Goal: Information Seeking & Learning: Compare options

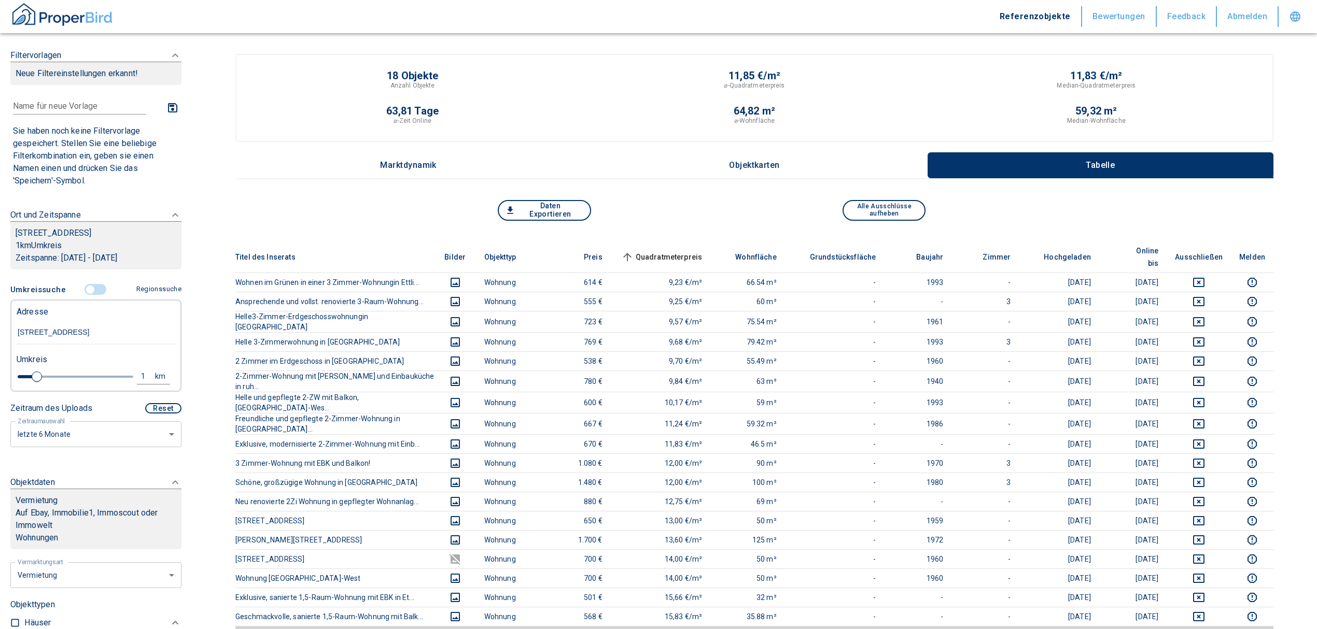
scroll to position [138, 0]
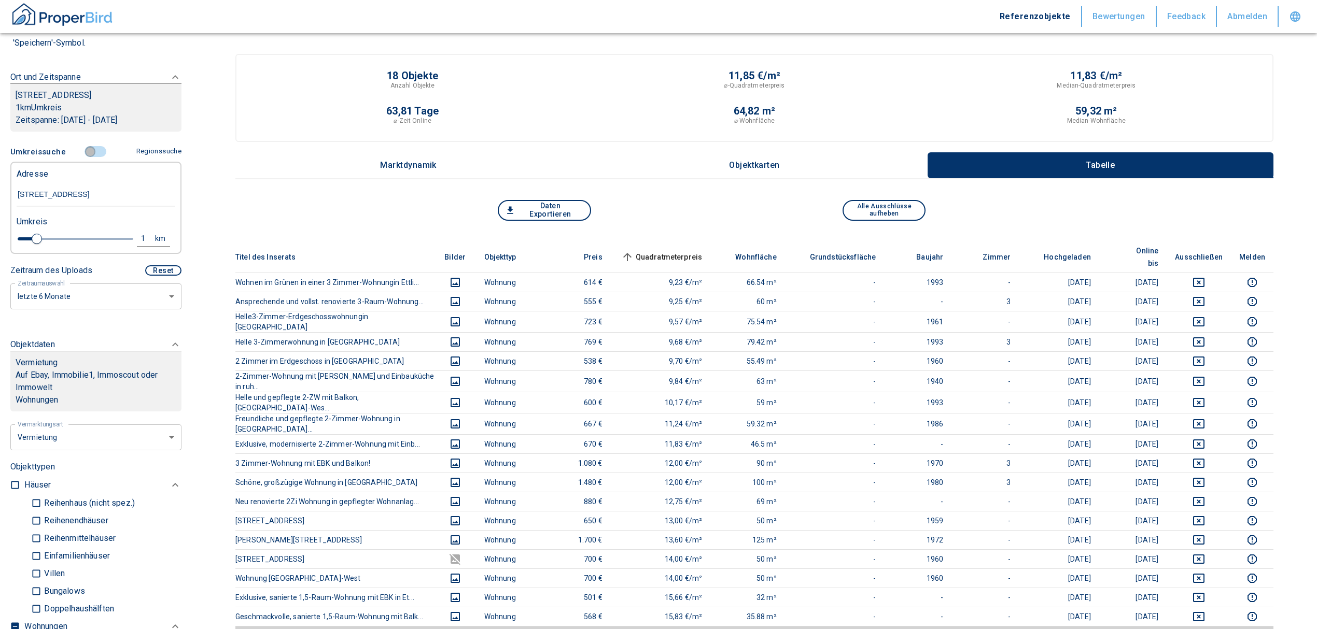
click at [88, 146] on input "controlled" at bounding box center [90, 151] width 31 height 11
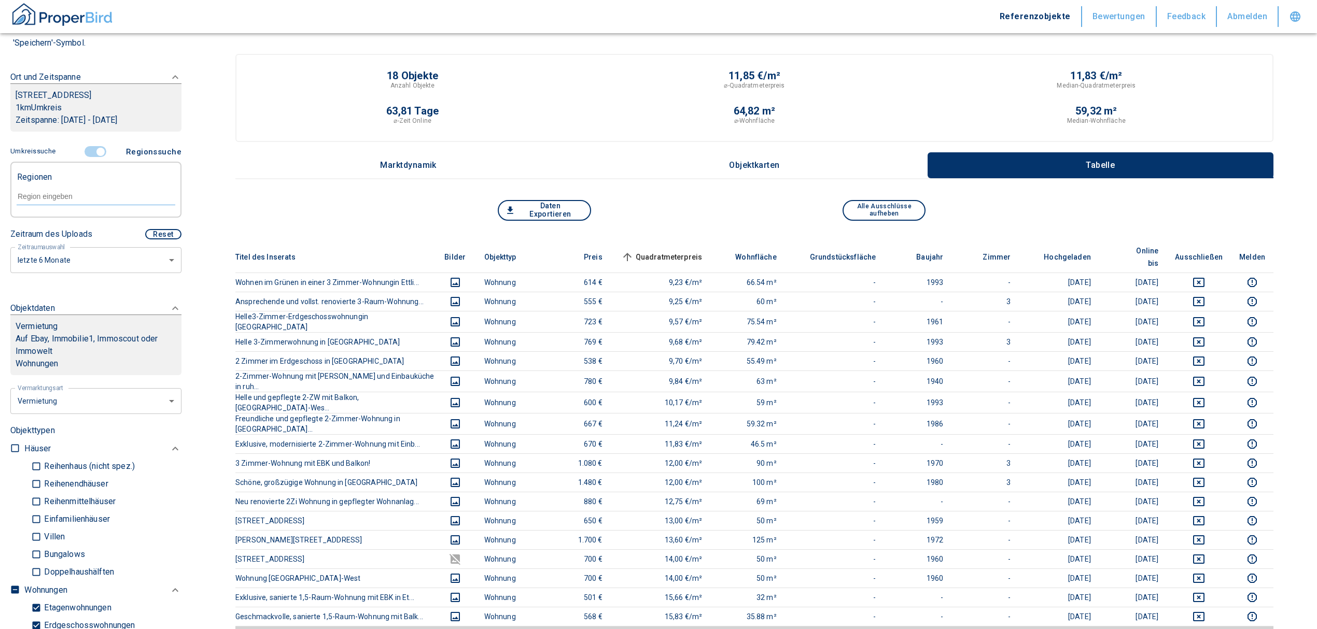
click at [100, 149] on input "controlled" at bounding box center [100, 151] width 31 height 11
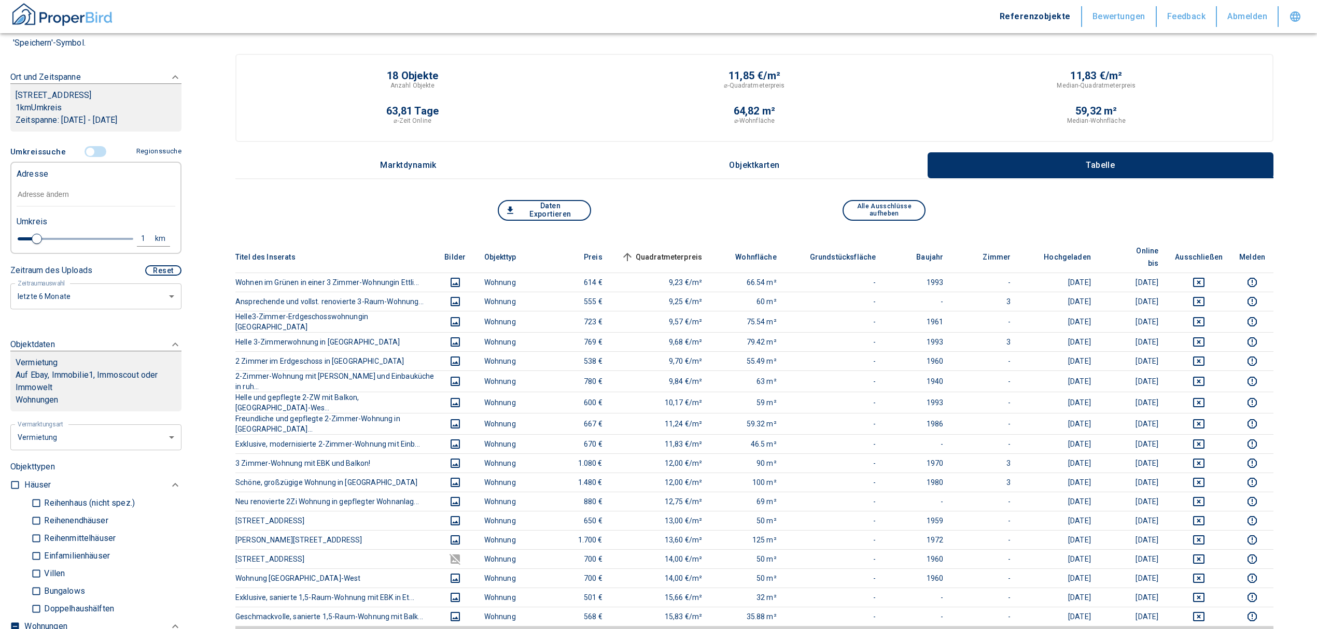
click at [49, 191] on input "text" at bounding box center [96, 195] width 159 height 24
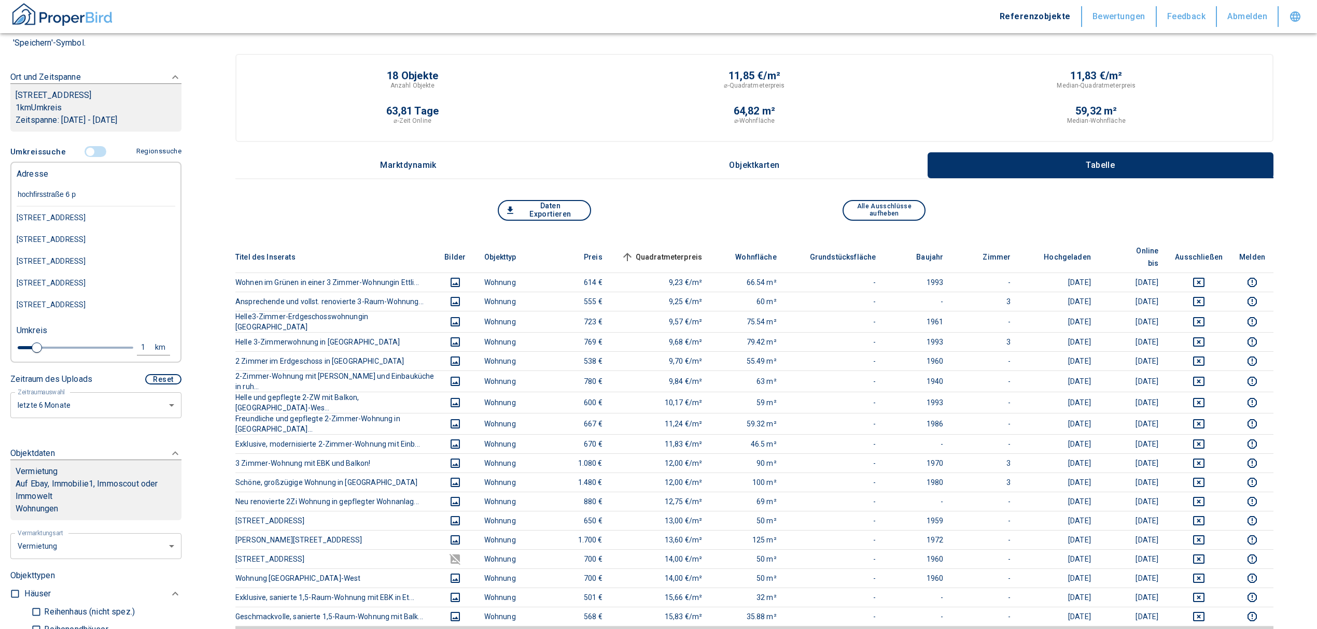
type input "hochfirsstraße 6 pf"
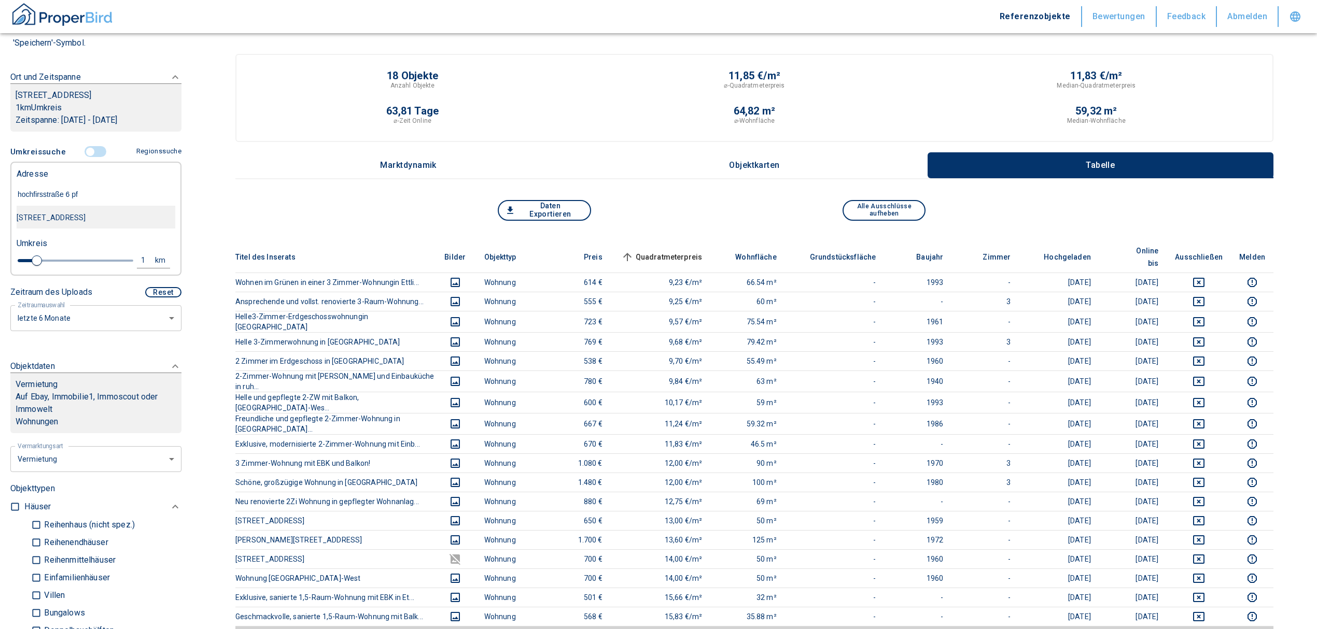
click at [93, 222] on div "[STREET_ADDRESS]" at bounding box center [96, 218] width 159 height 22
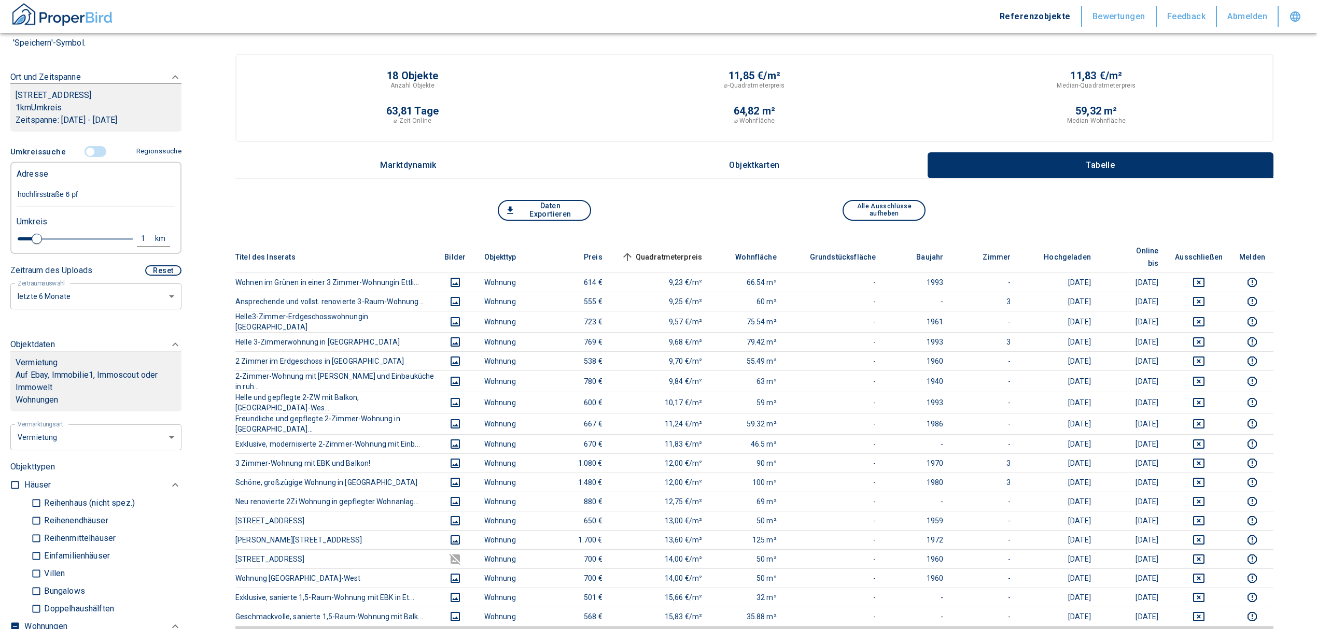
type input "2020"
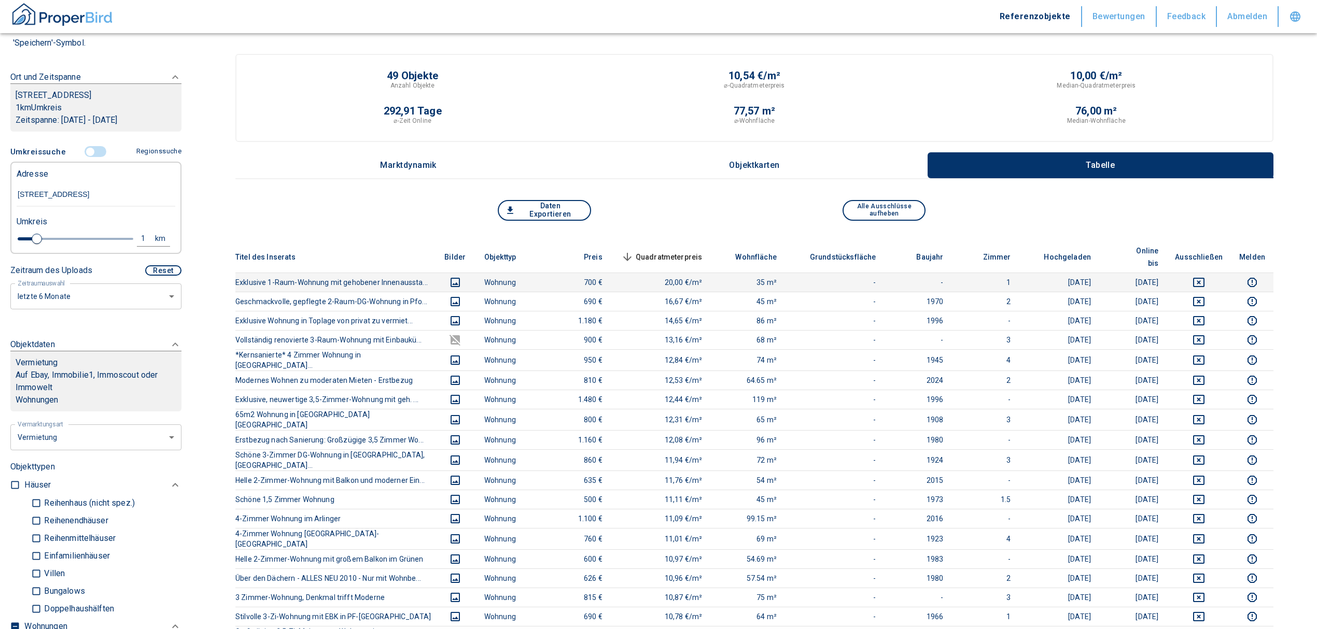
type input "[STREET_ADDRESS]"
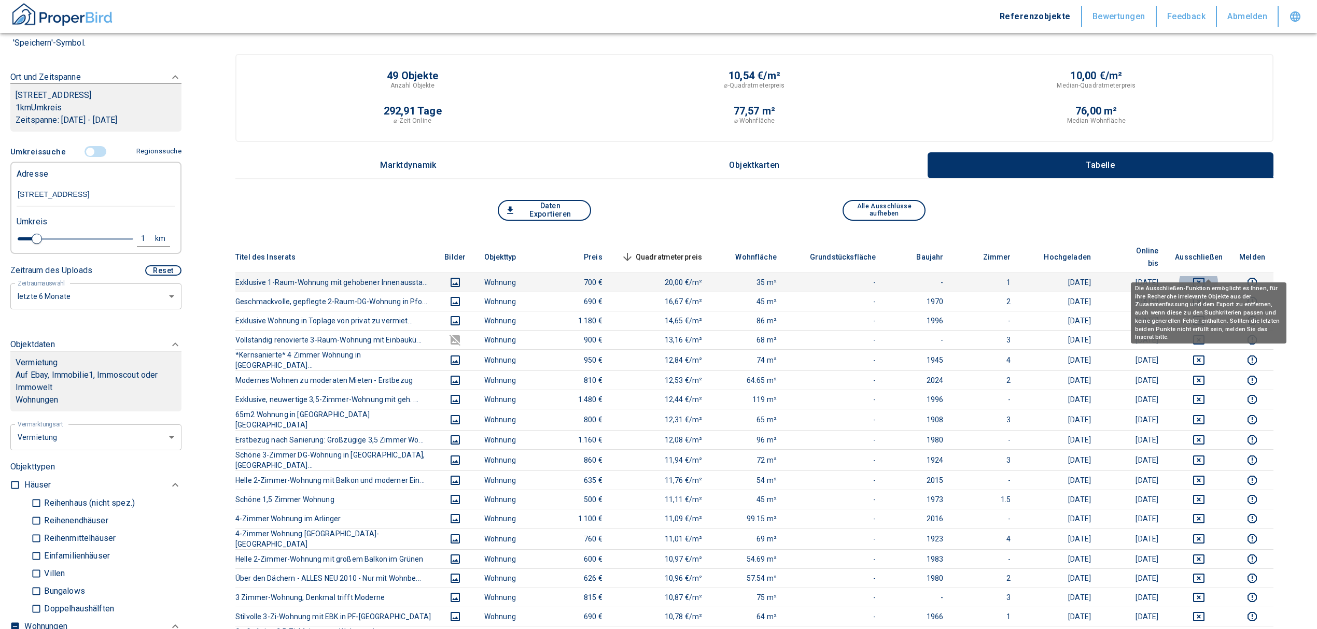
click at [1205, 276] on icon "deselect this listing" at bounding box center [1198, 282] width 12 height 12
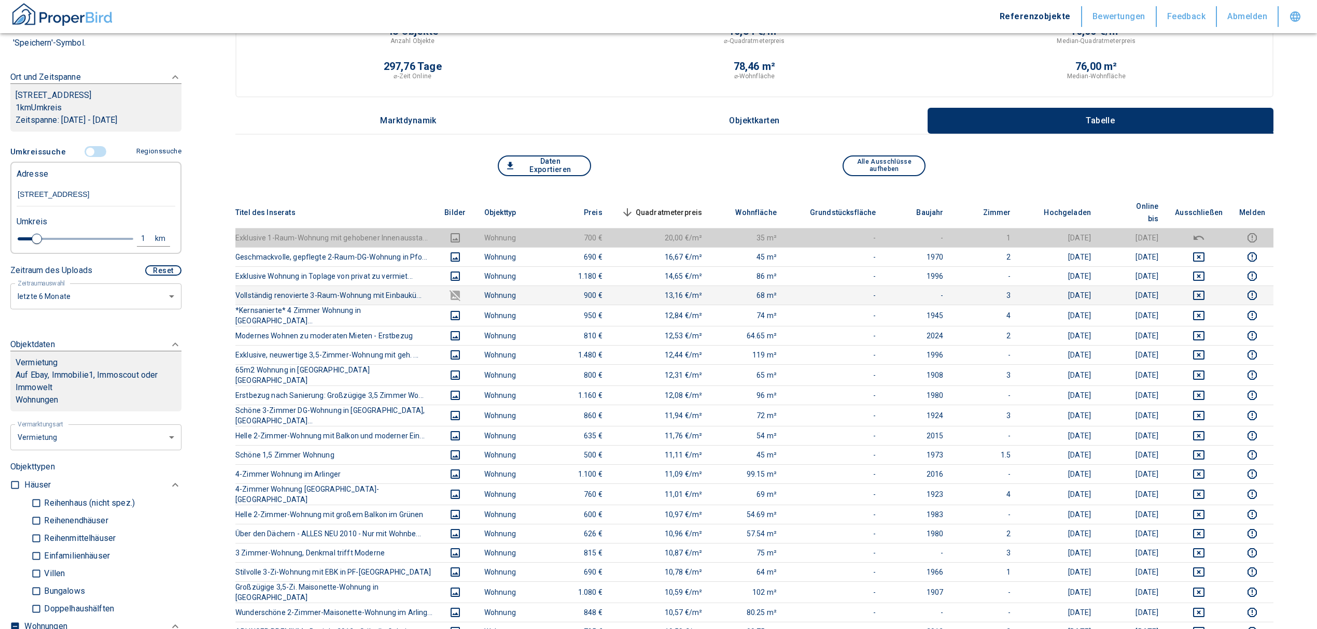
scroll to position [69, 0]
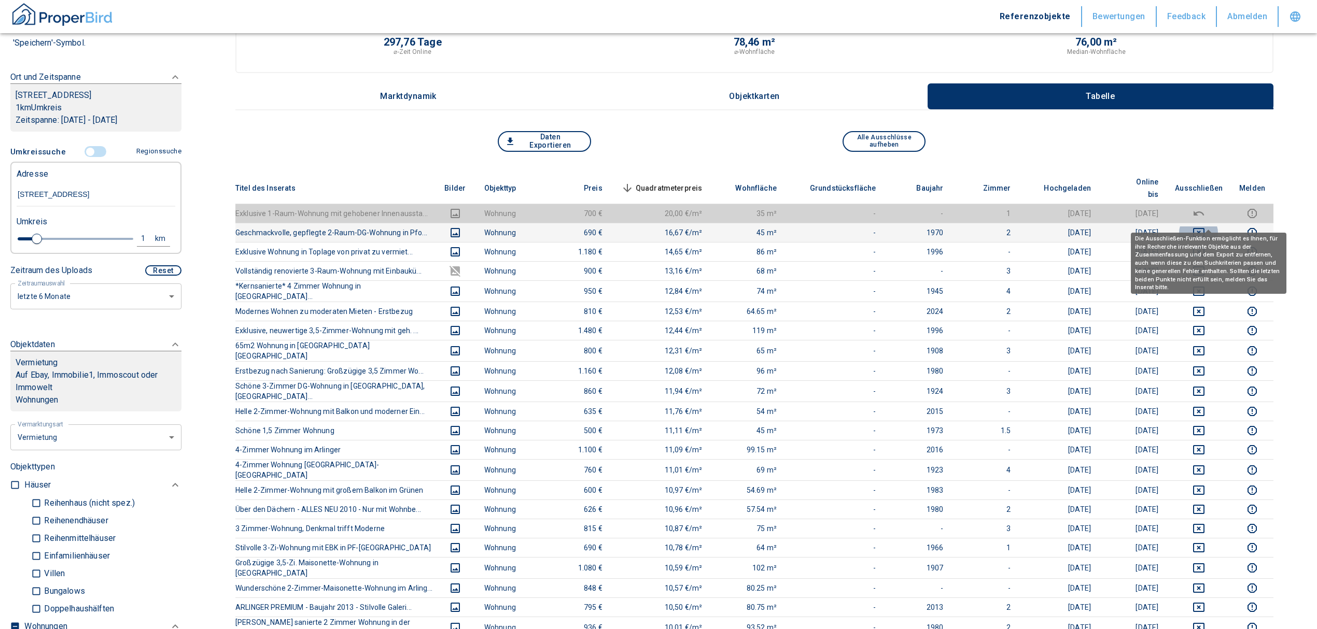
click at [1205, 227] on icon "deselect this listing" at bounding box center [1198, 233] width 12 height 12
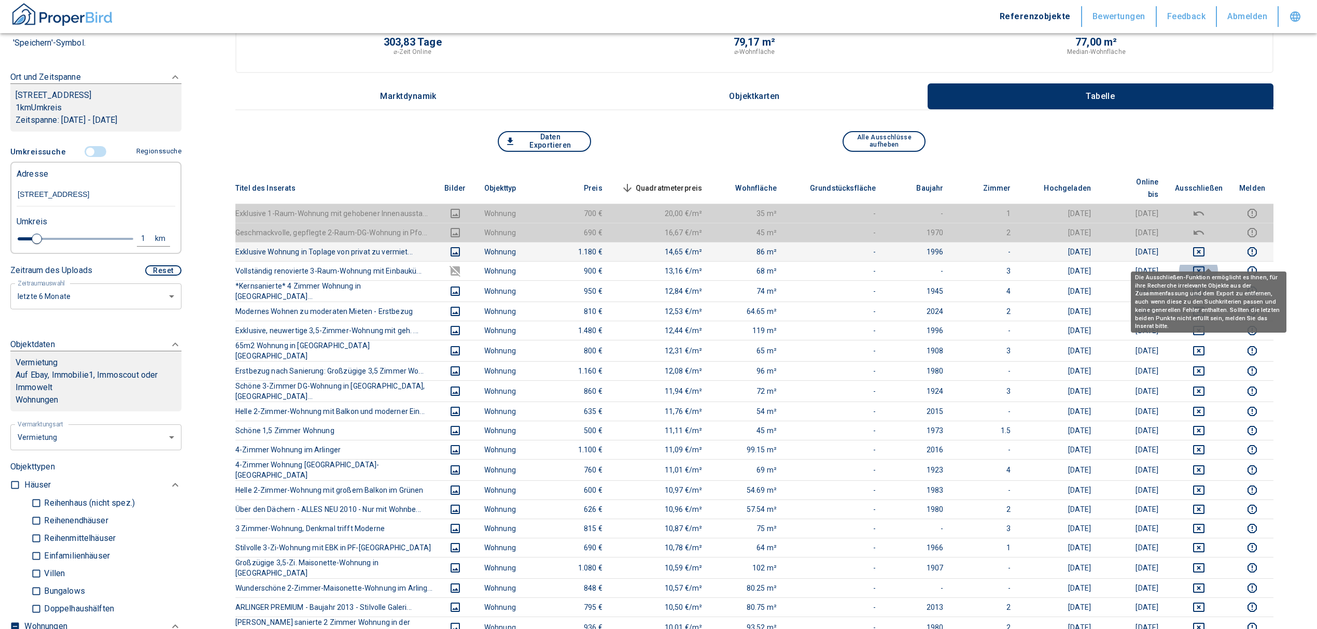
drag, startPoint x: 1212, startPoint y: 253, endPoint x: 1210, endPoint y: 242, distance: 11.6
click at [1205, 265] on icon "deselect this listing" at bounding box center [1198, 271] width 12 height 12
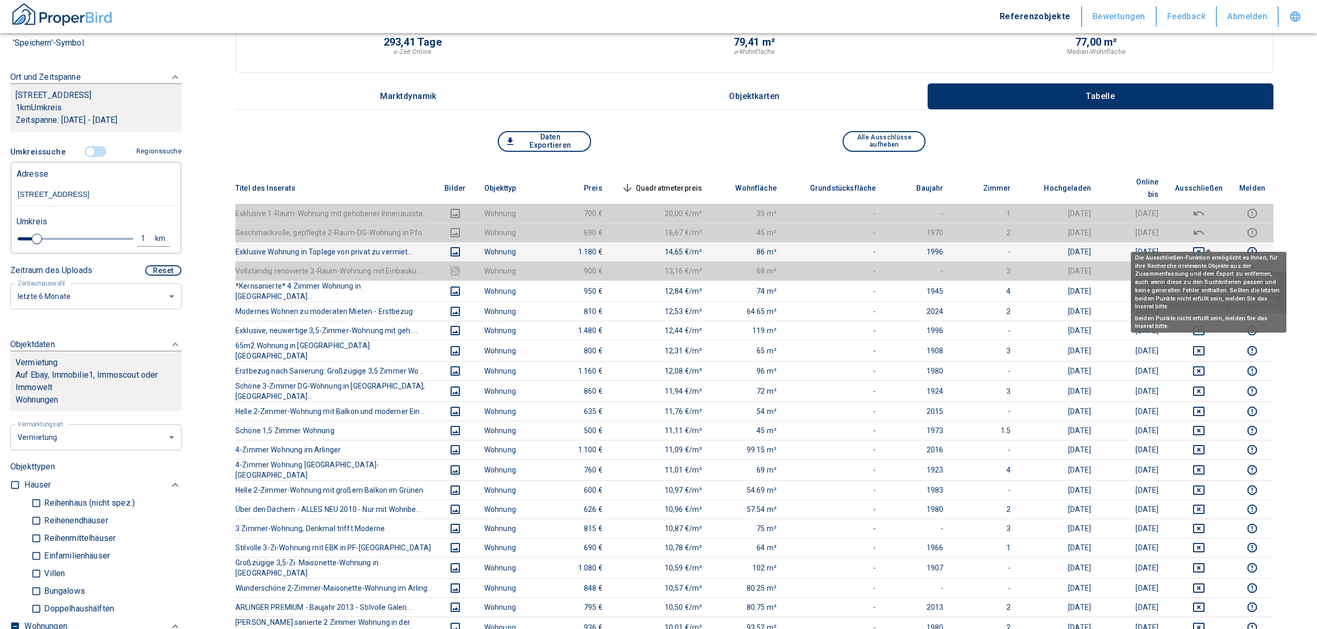
click at [1204, 247] on icon "deselect this listing" at bounding box center [1198, 251] width 11 height 9
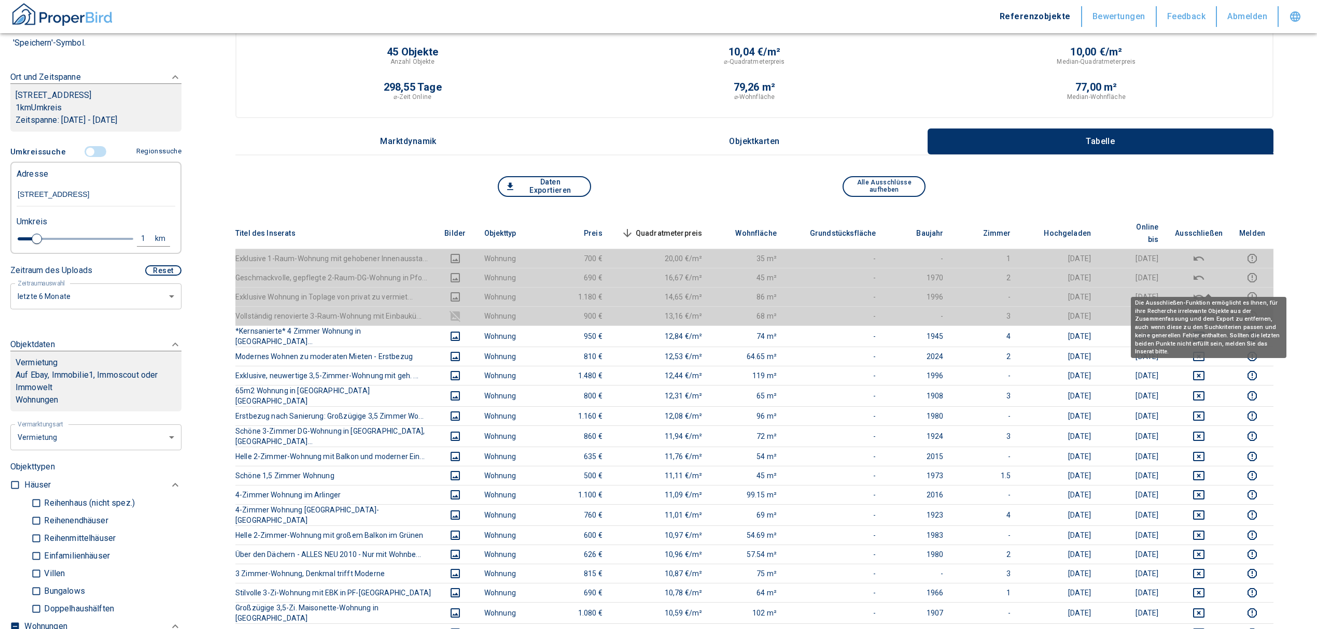
scroll to position [0, 0]
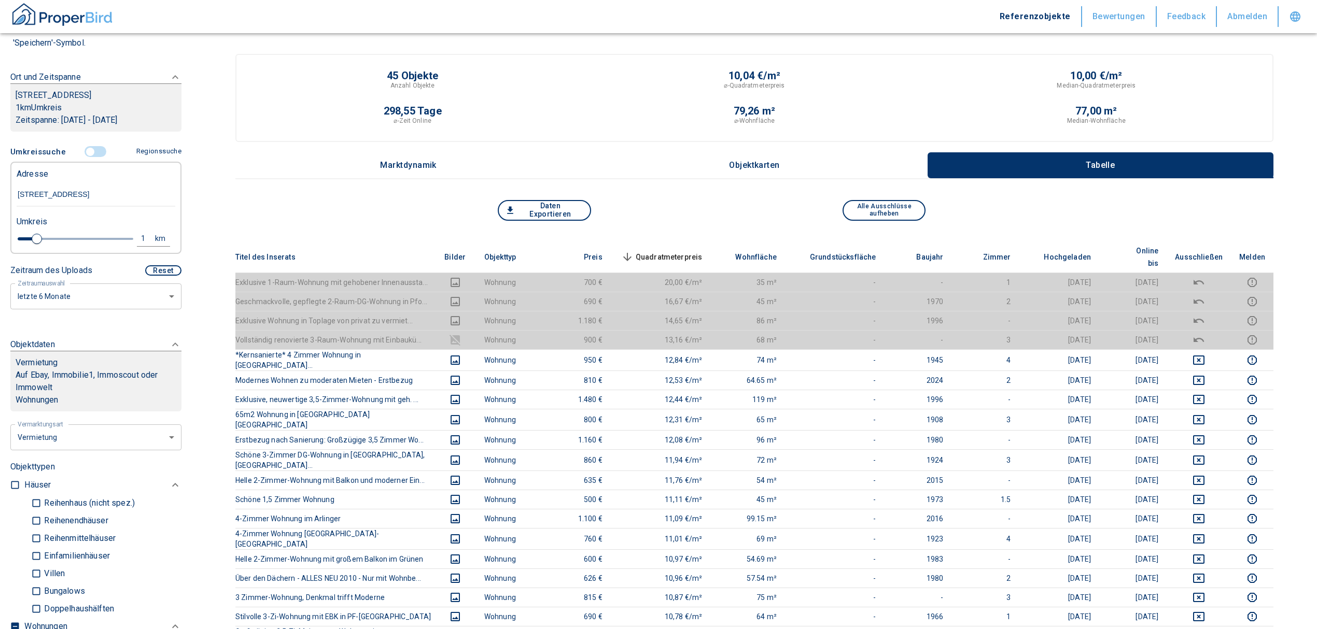
click at [675, 251] on span "Quadratmeterpreis sorted descending" at bounding box center [660, 257] width 83 height 12
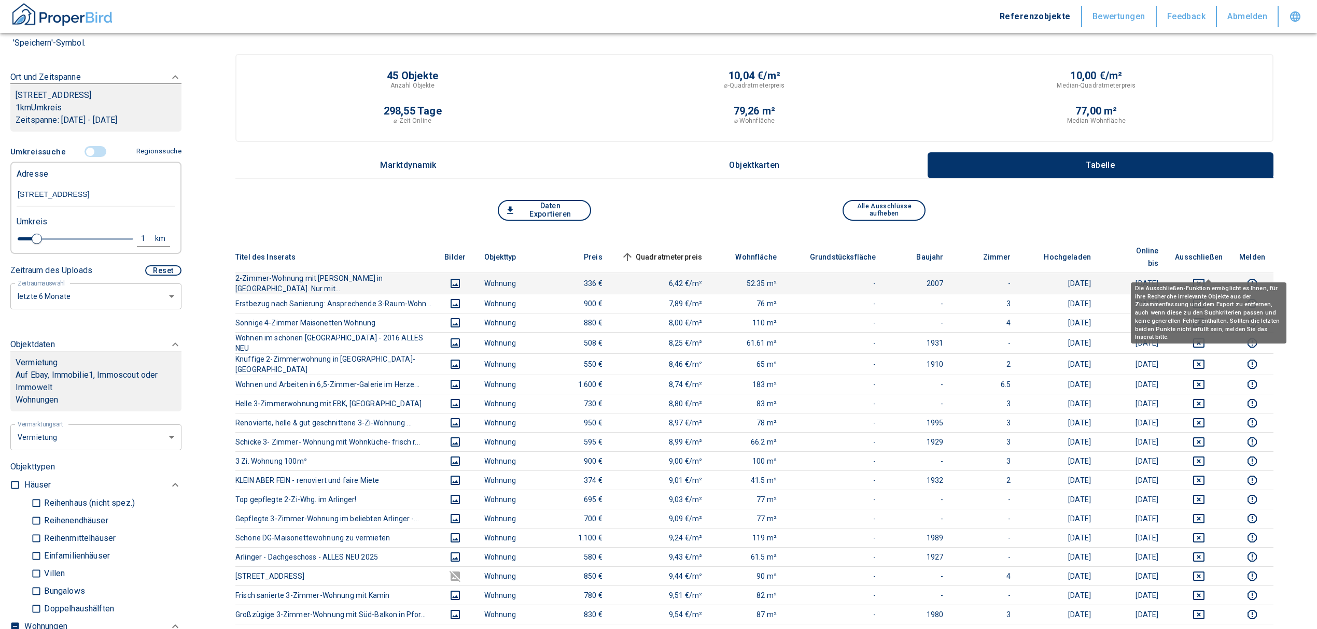
click at [1202, 277] on button "deselect this listing" at bounding box center [1199, 283] width 48 height 12
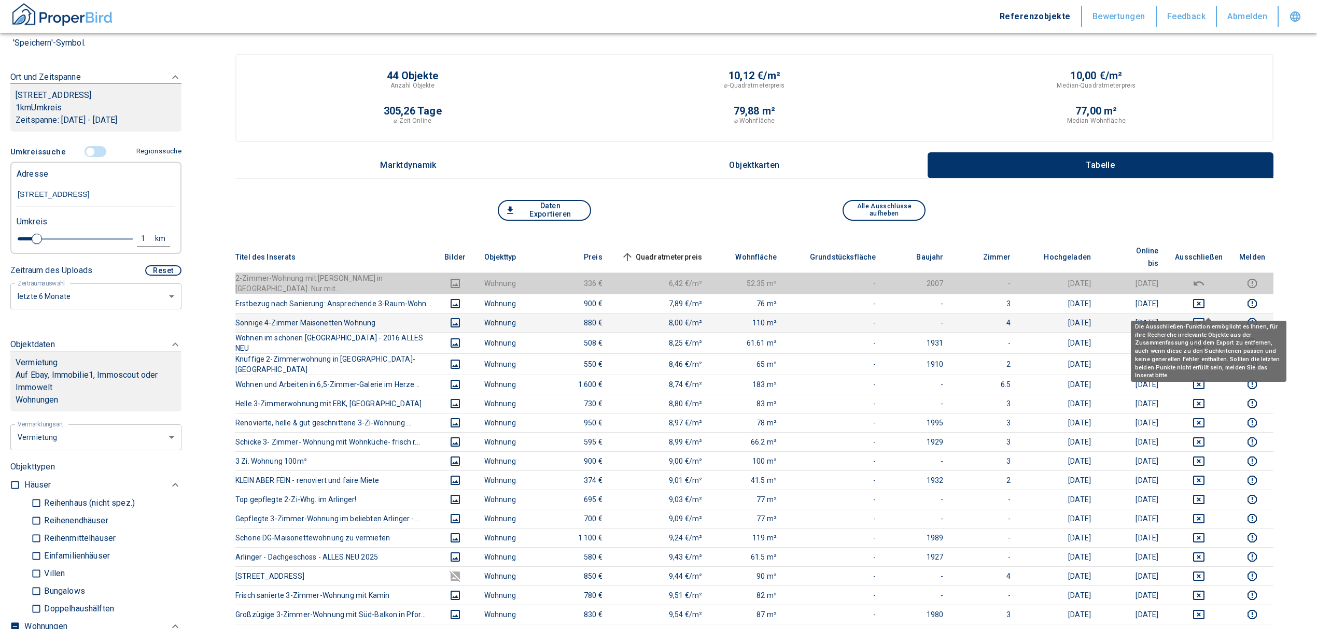
click at [1205, 317] on icon "deselect this listing" at bounding box center [1198, 323] width 12 height 12
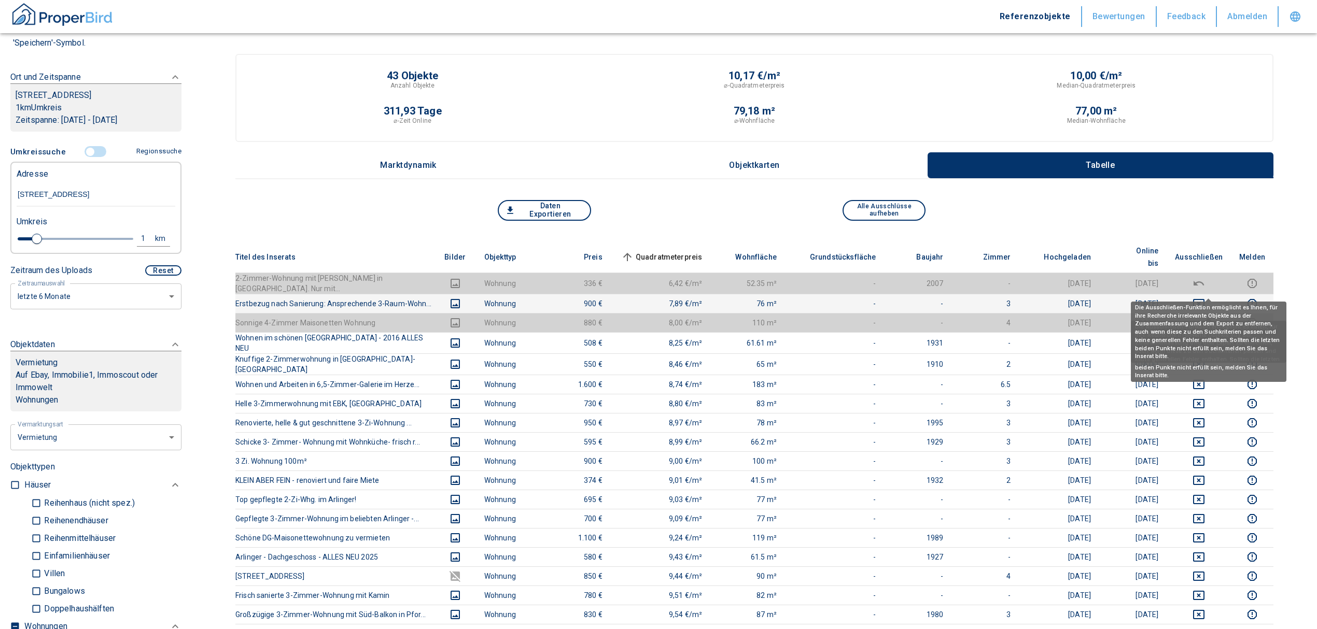
click at [1205, 298] on icon "deselect this listing" at bounding box center [1198, 304] width 12 height 12
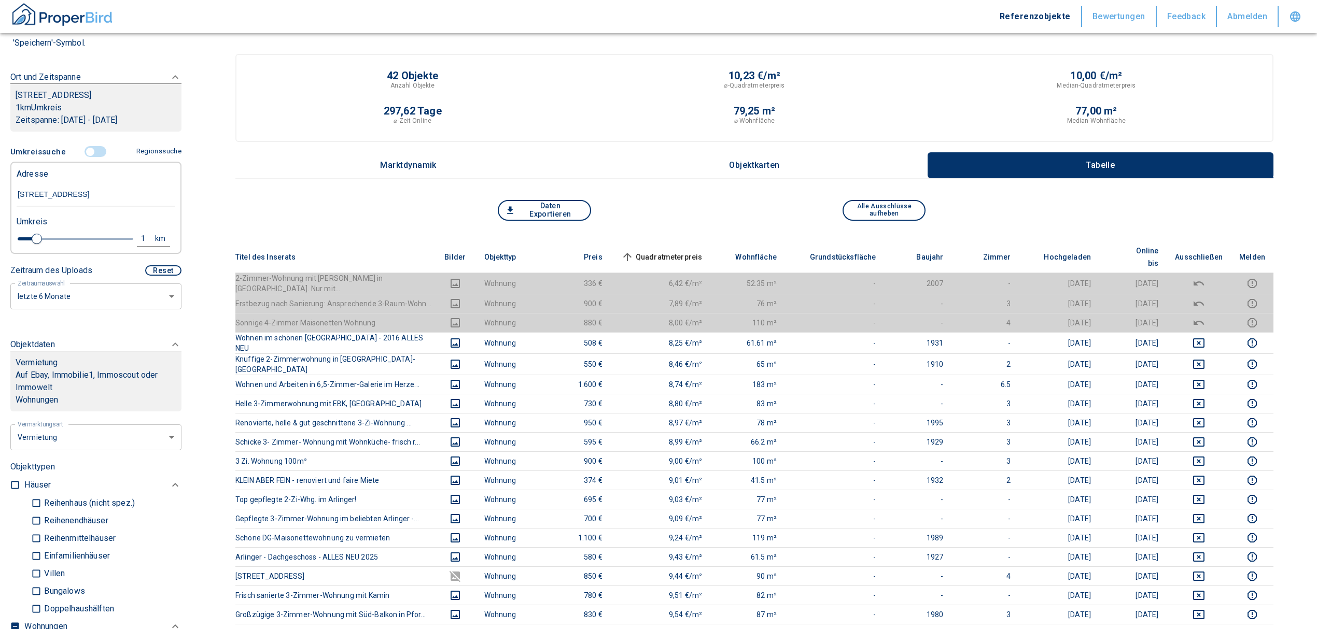
click at [689, 251] on span "Quadratmeterpreis sorted ascending" at bounding box center [660, 257] width 83 height 12
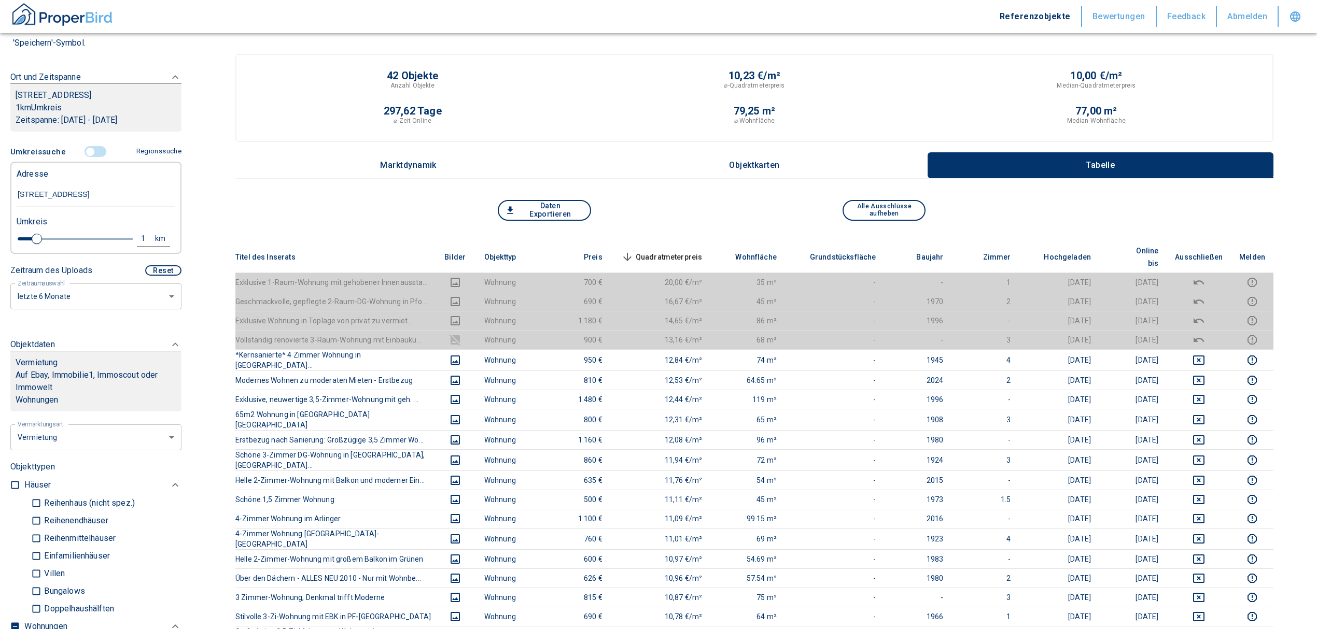
click at [683, 242] on th "Quadratmeterpreis sorted descending" at bounding box center [661, 258] width 100 height 32
click at [681, 251] on span "Quadratmeterpreis sorted descending" at bounding box center [660, 257] width 83 height 12
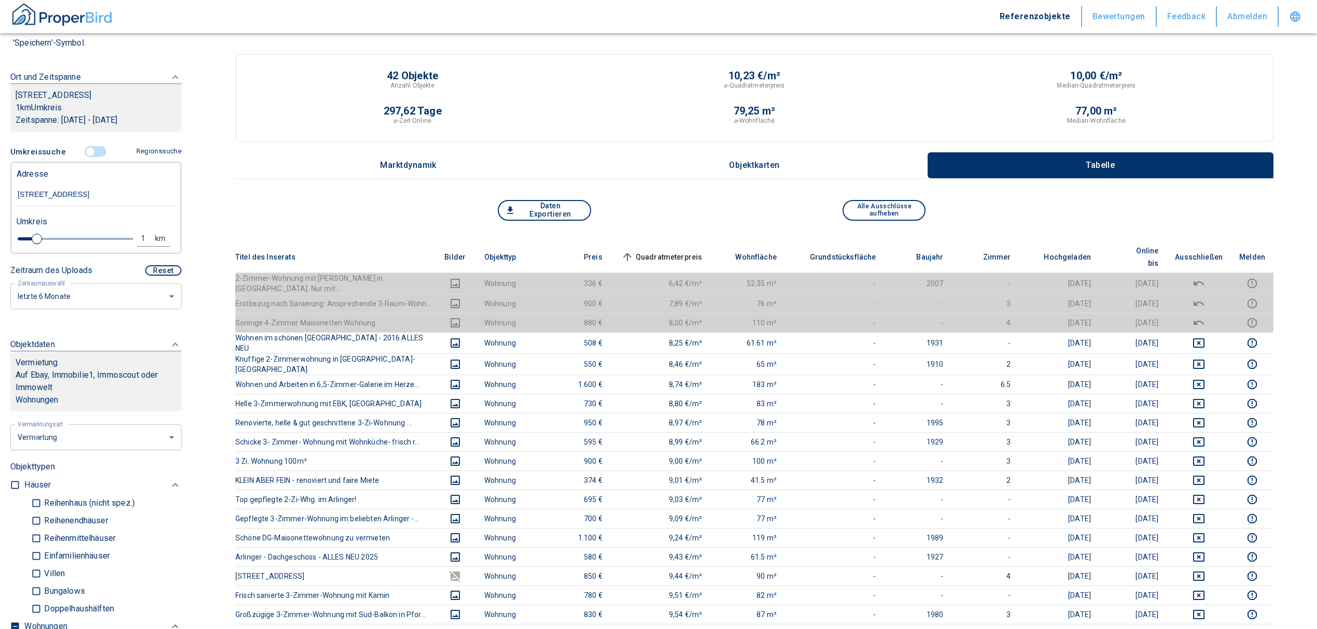
click at [83, 149] on input "controlled" at bounding box center [90, 151] width 31 height 11
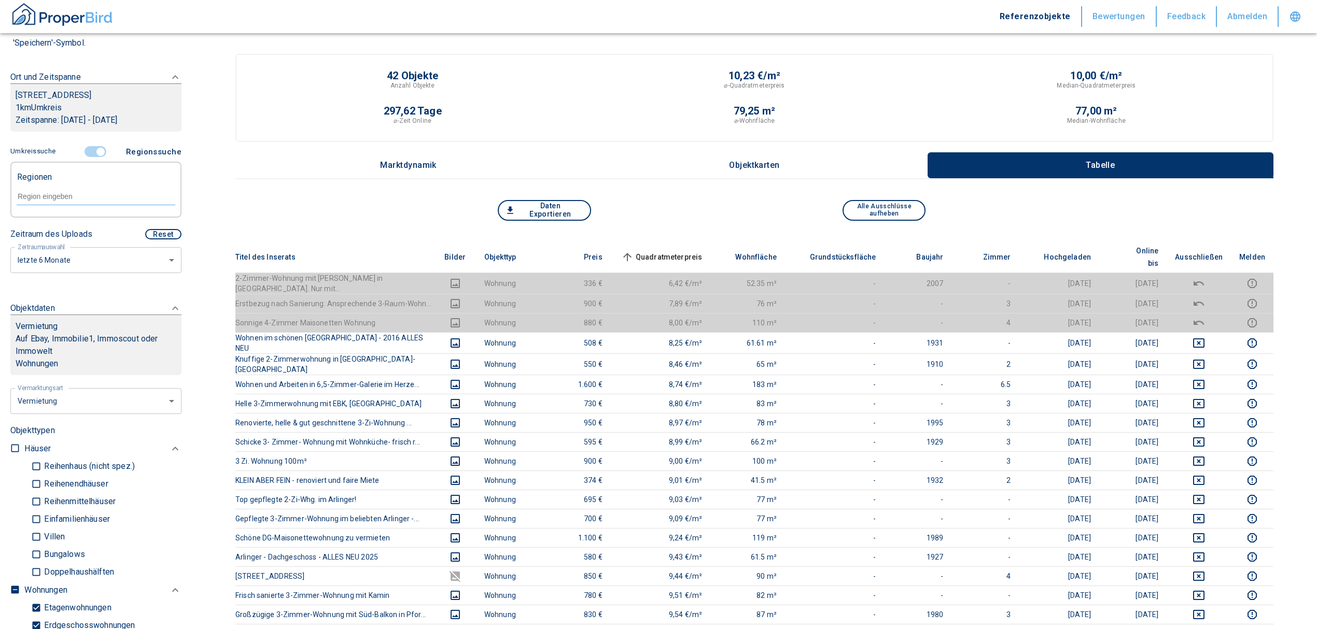
click at [61, 201] on div at bounding box center [96, 196] width 159 height 18
click at [86, 218] on li "75179 [GEOGRAPHIC_DATA]" at bounding box center [90, 219] width 149 height 19
type input "75179"
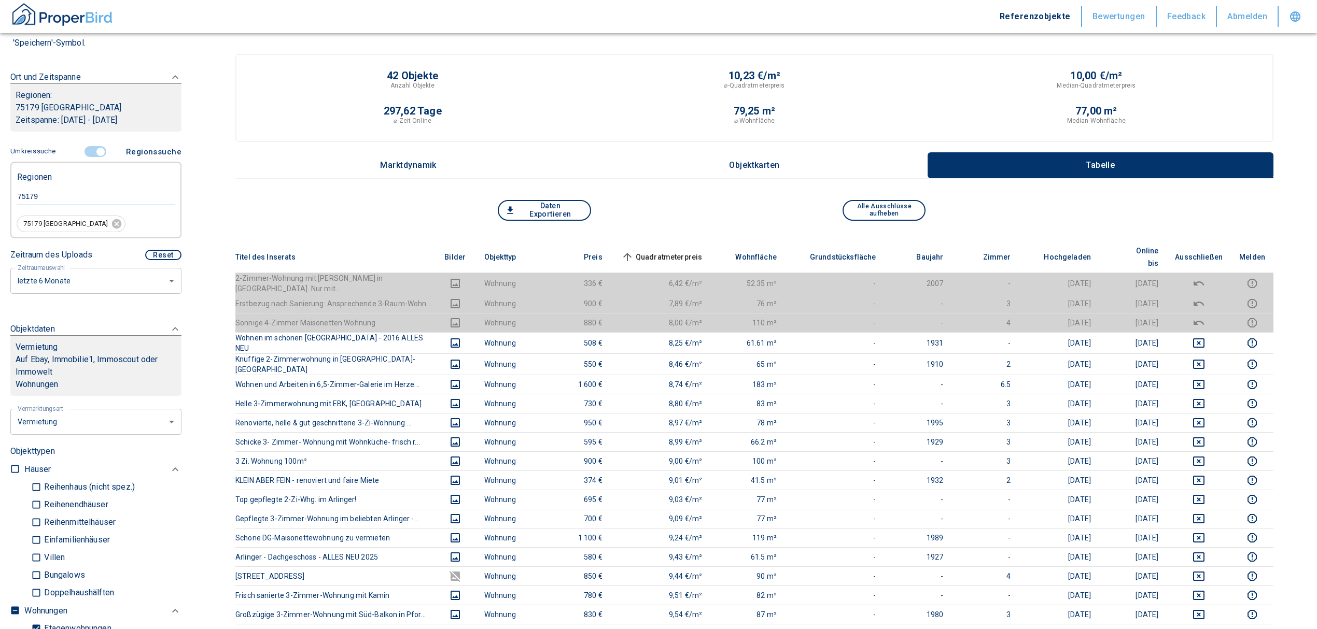
type input "2020"
type input "75179 [GEOGRAPHIC_DATA]"
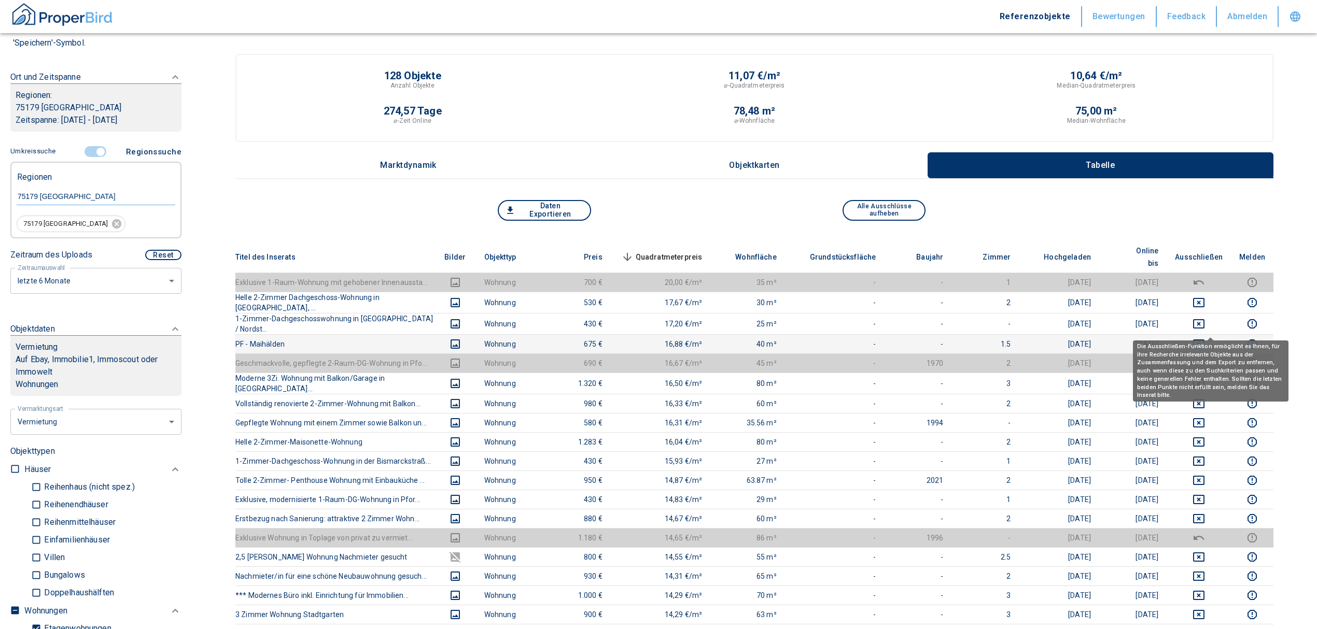
click at [1204, 340] on icon "deselect this listing" at bounding box center [1198, 344] width 11 height 9
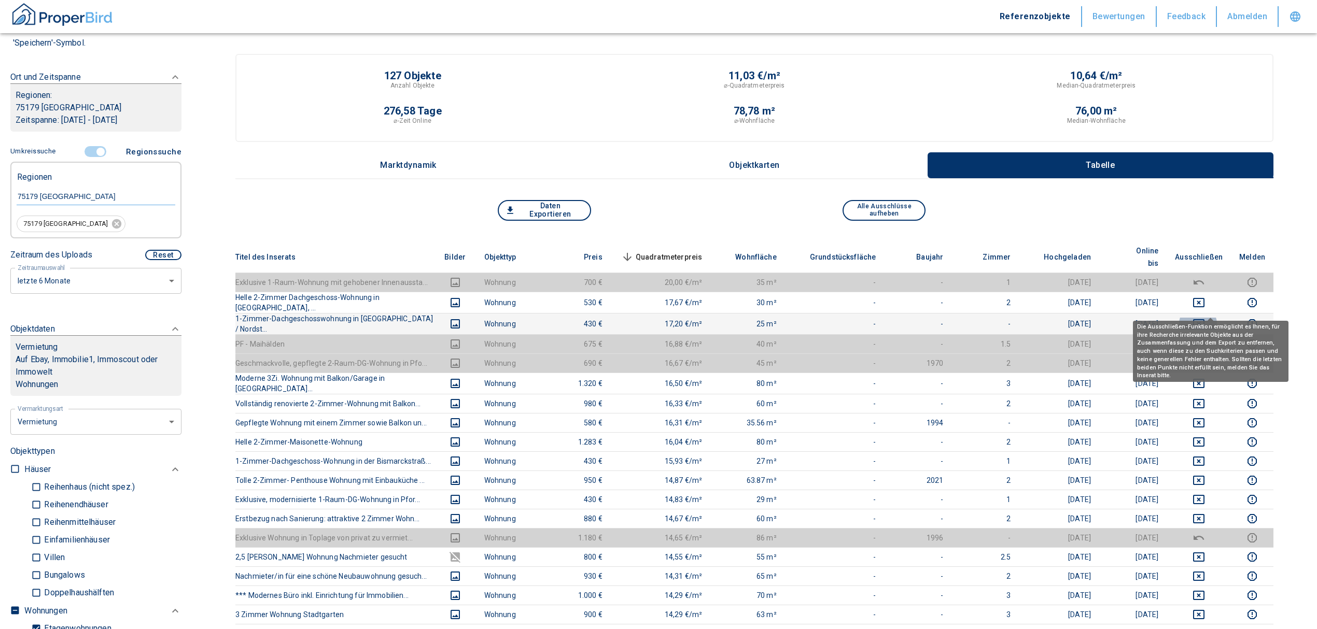
click at [1204, 319] on icon "deselect this listing" at bounding box center [1198, 323] width 11 height 9
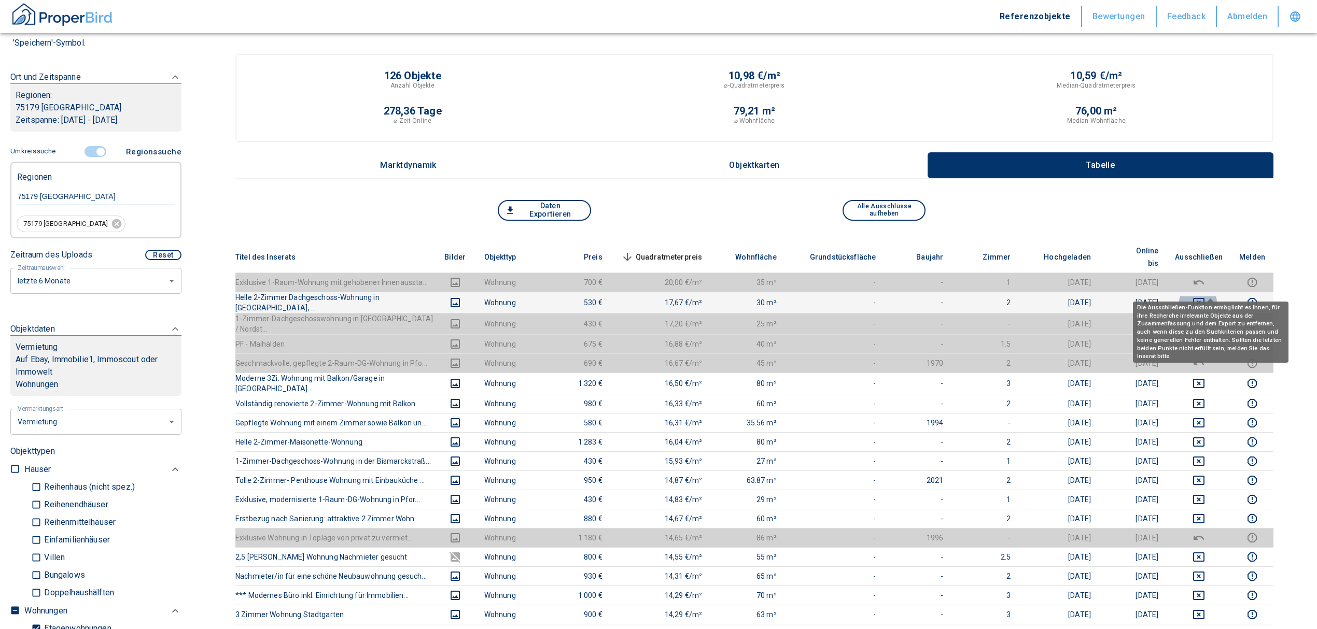
click at [1205, 297] on icon "deselect this listing" at bounding box center [1198, 303] width 12 height 12
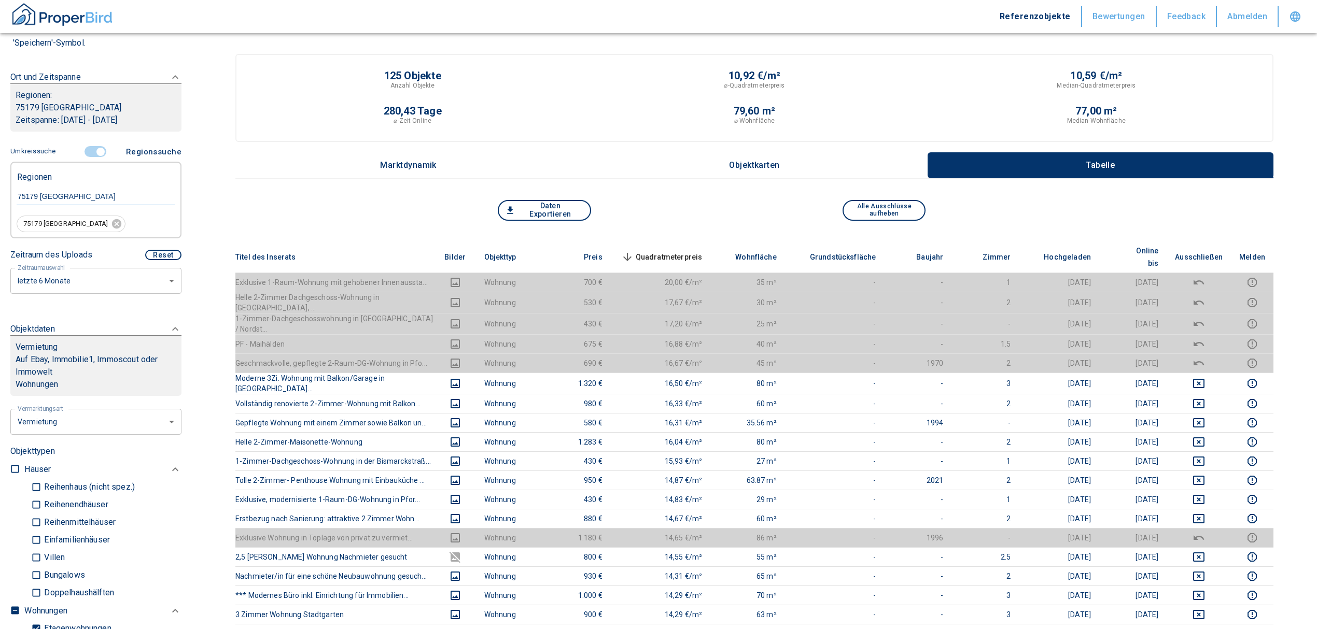
click at [666, 242] on th "Quadratmeterpreis sorted descending" at bounding box center [661, 258] width 100 height 32
click at [674, 251] on span "Quadratmeterpreis sorted descending" at bounding box center [660, 257] width 83 height 12
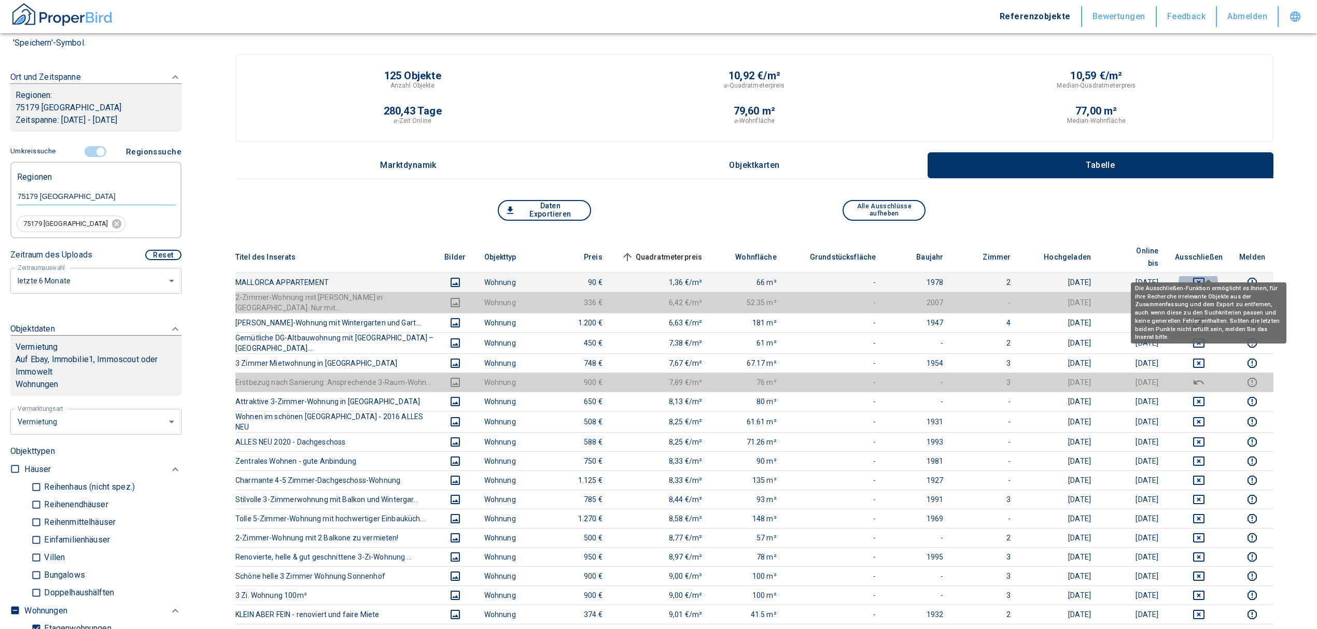
click at [1205, 276] on icon "deselect this listing" at bounding box center [1198, 282] width 12 height 12
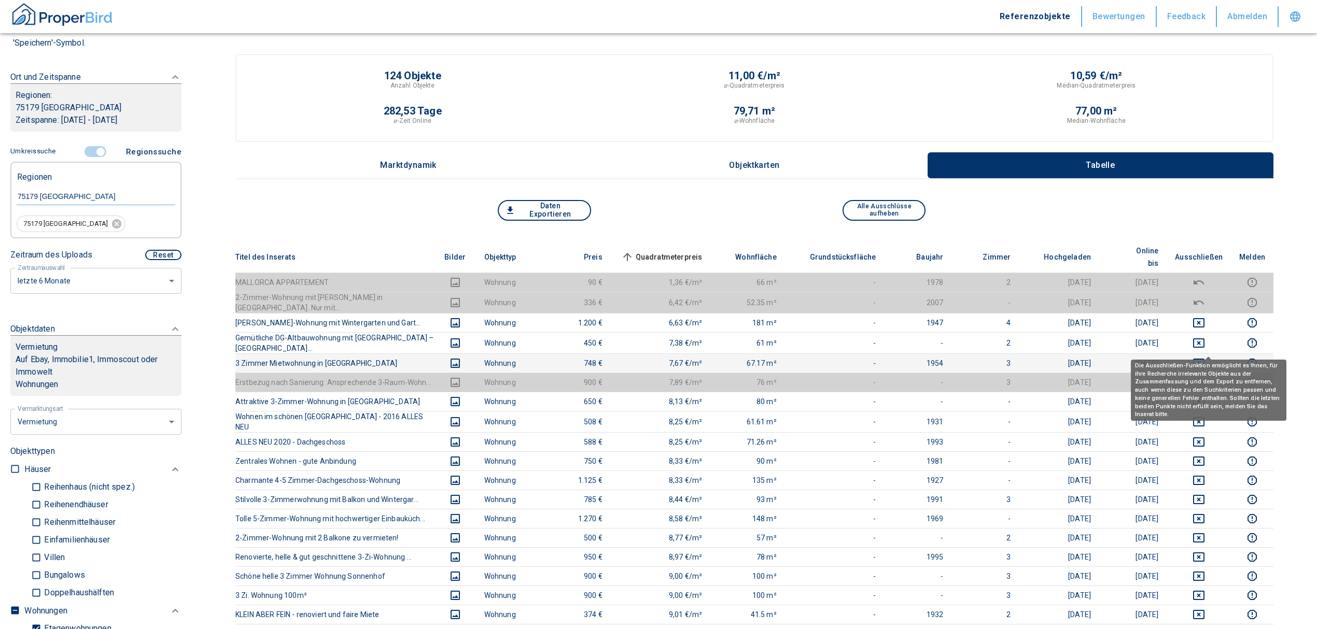
click at [1204, 359] on icon "deselect this listing" at bounding box center [1198, 363] width 11 height 9
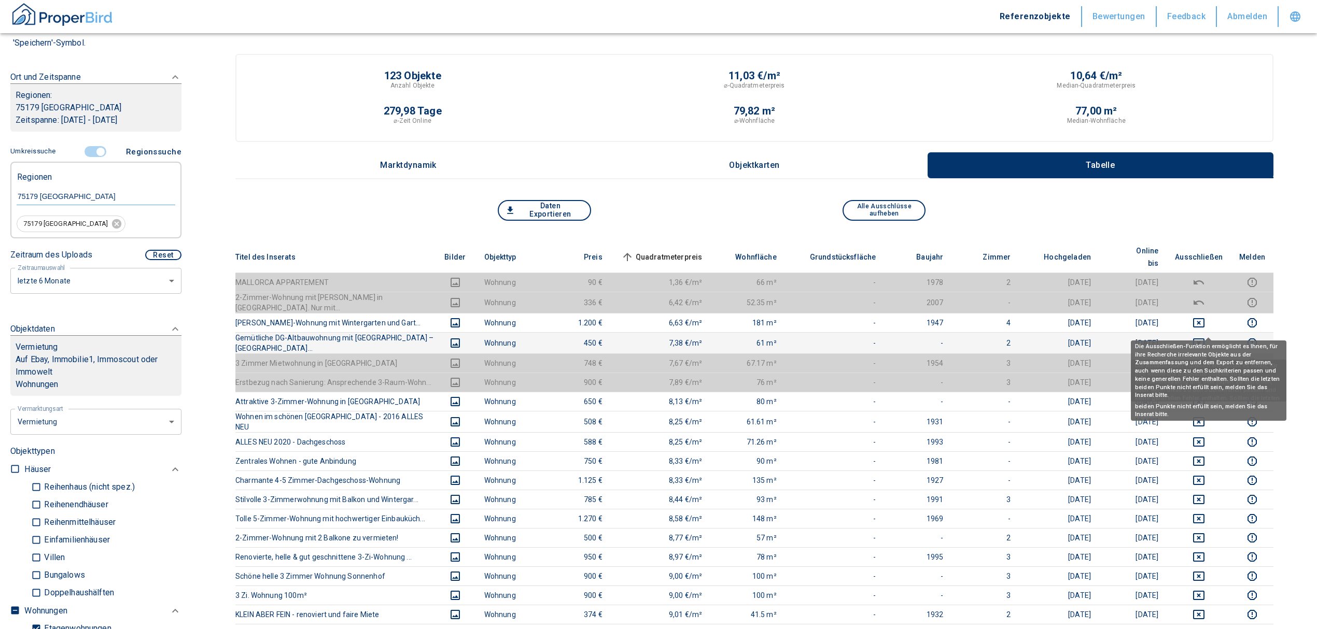
click at [1204, 339] on icon "deselect this listing" at bounding box center [1198, 343] width 11 height 9
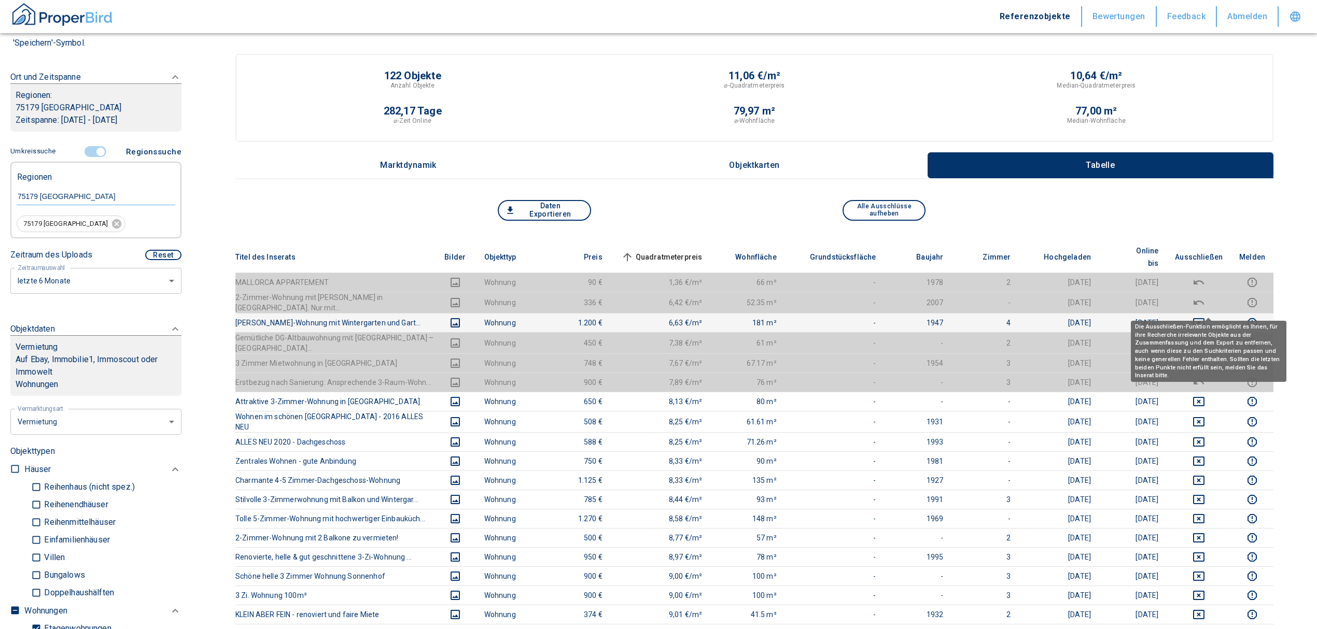
click at [1205, 317] on icon "deselect this listing" at bounding box center [1198, 323] width 12 height 12
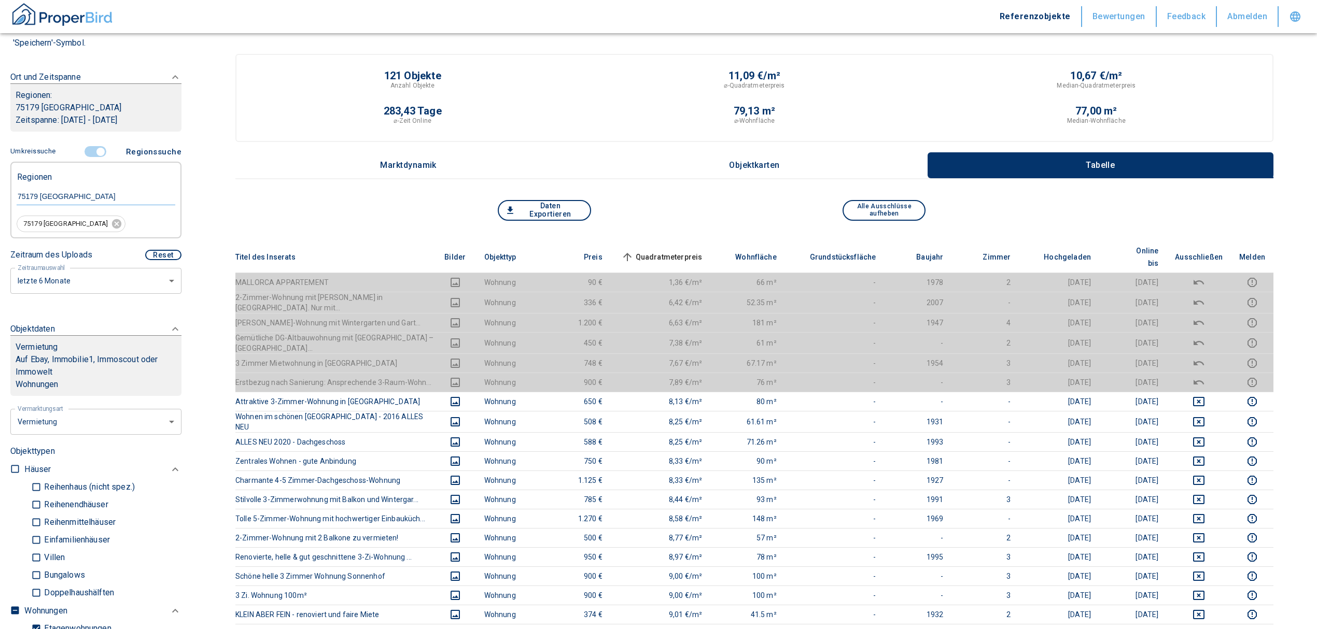
click at [685, 251] on span "Quadratmeterpreis sorted ascending" at bounding box center [660, 257] width 83 height 12
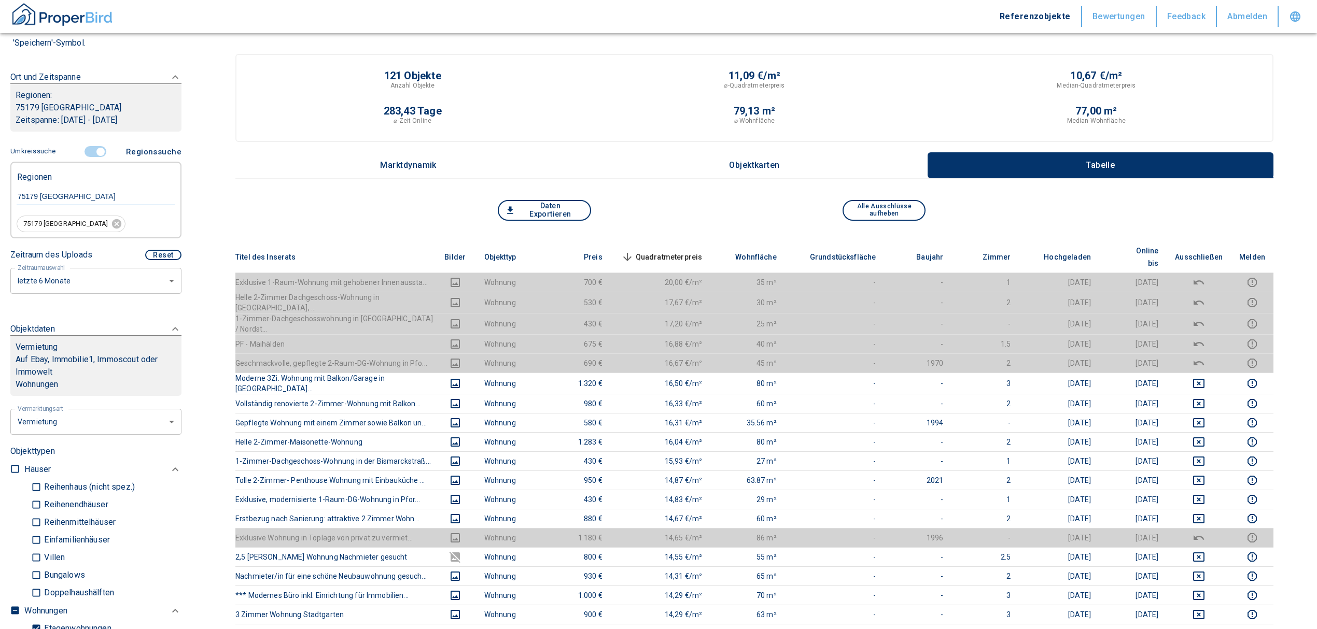
click at [699, 251] on span "Quadratmeterpreis sorted descending" at bounding box center [660, 257] width 83 height 12
